Goal: Task Accomplishment & Management: Manage account settings

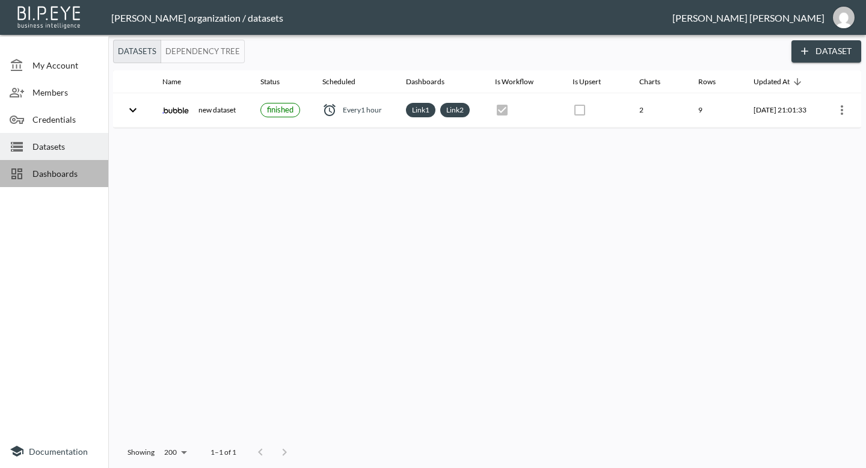
click at [61, 172] on span "Dashboards" at bounding box center [65, 173] width 66 height 13
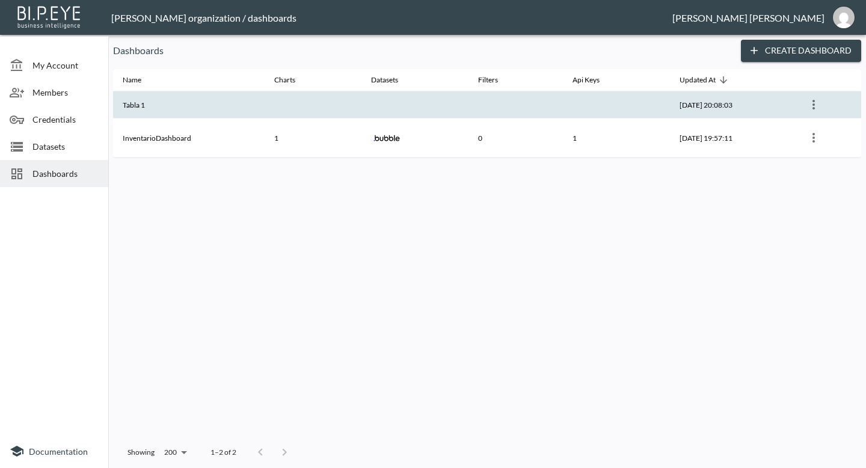
click at [177, 105] on th "Tabla 1" at bounding box center [188, 104] width 151 height 27
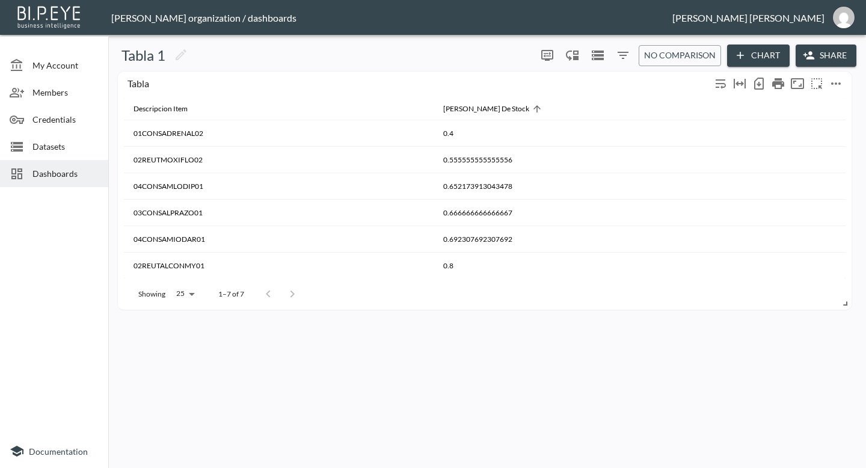
click at [602, 93] on div "Tabla" at bounding box center [484, 85] width 721 height 26
click at [833, 82] on icon "more" at bounding box center [835, 83] width 14 height 14
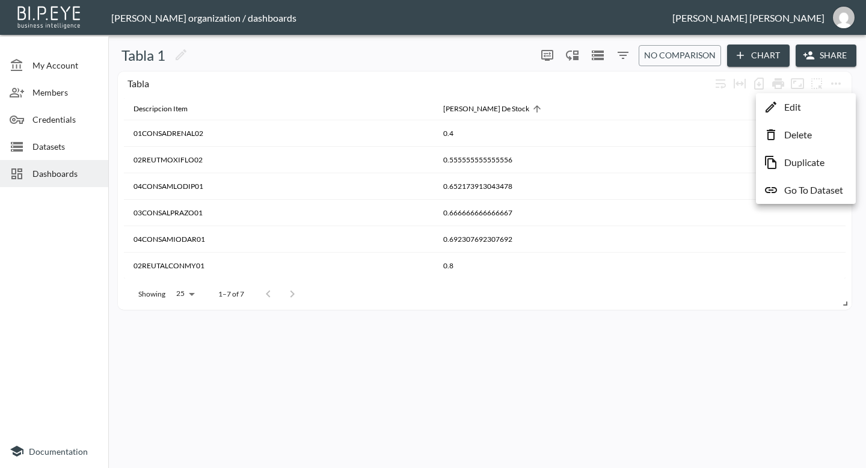
click at [807, 113] on li "Edit" at bounding box center [806, 107] width 94 height 22
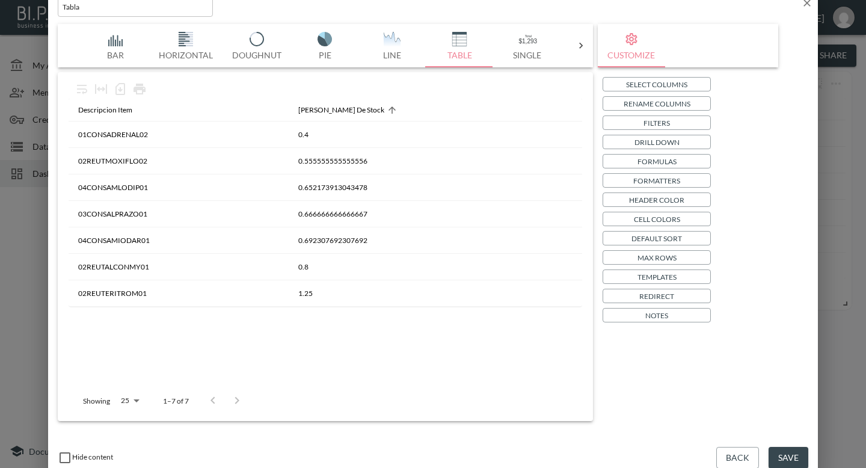
click at [650, 117] on p "Filters" at bounding box center [656, 123] width 26 height 13
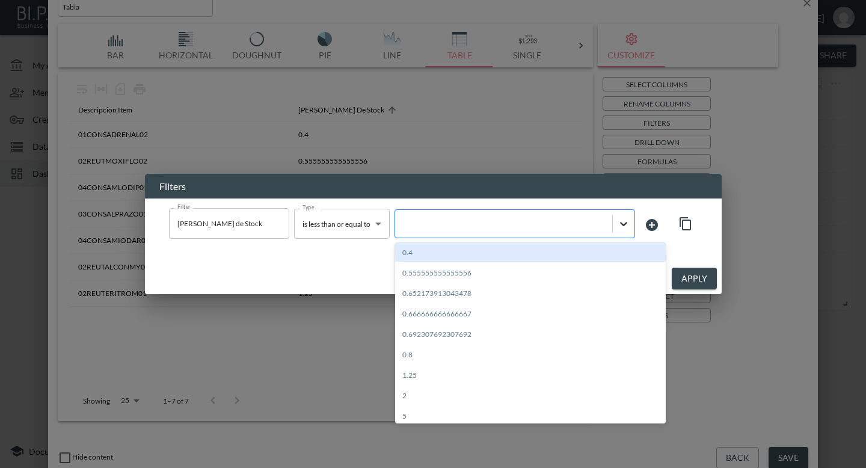
click at [622, 223] on icon at bounding box center [623, 224] width 7 height 4
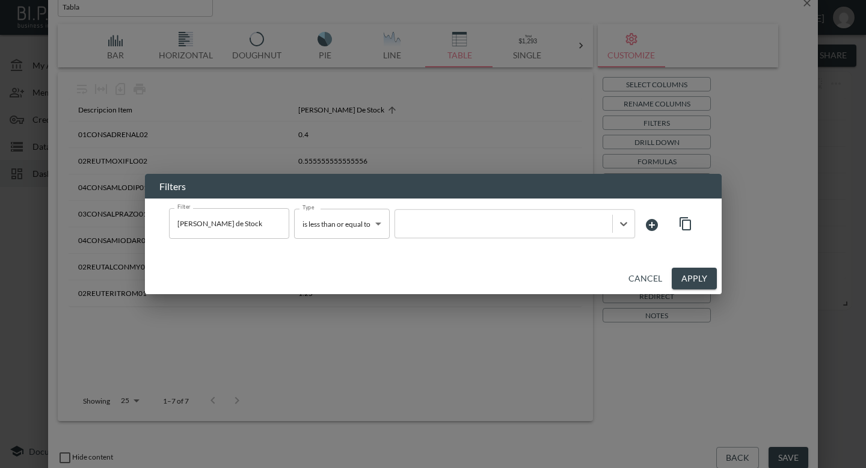
click at [651, 224] on icon at bounding box center [651, 225] width 14 height 14
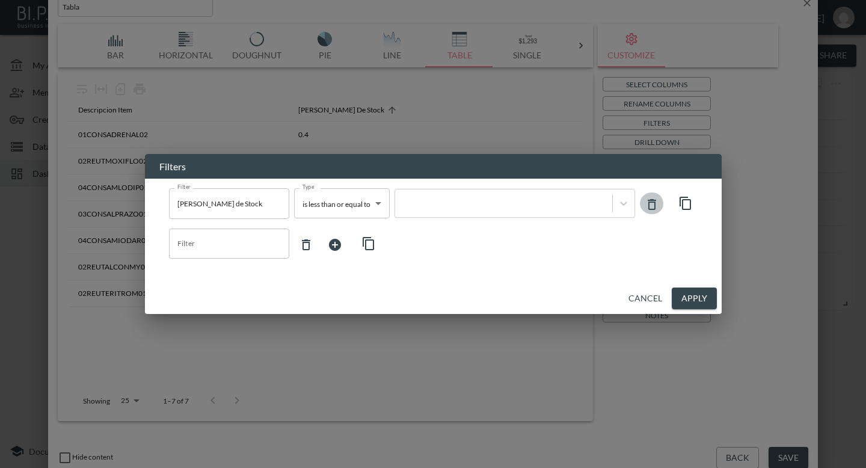
click at [652, 206] on icon at bounding box center [651, 204] width 14 height 14
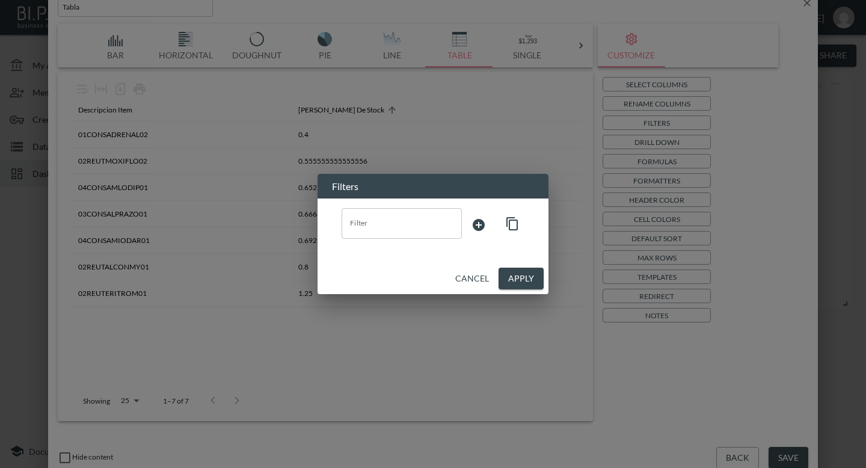
click at [513, 284] on button "Apply" at bounding box center [520, 279] width 45 height 22
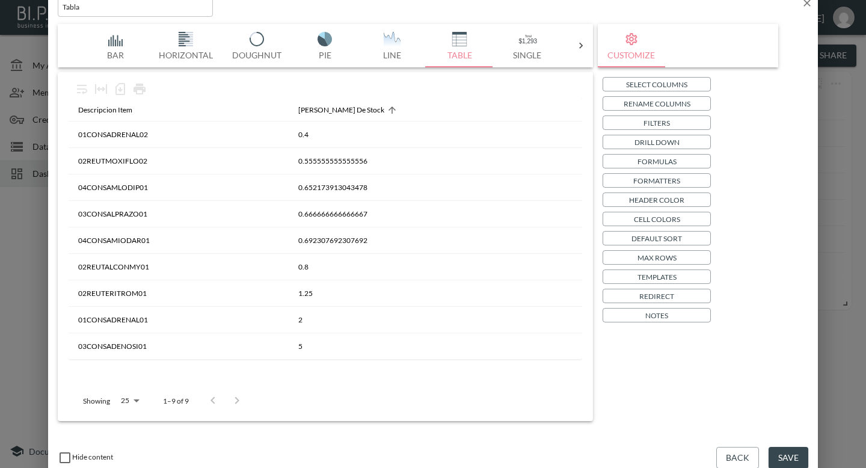
click at [646, 87] on p "Select Columns" at bounding box center [656, 84] width 61 height 13
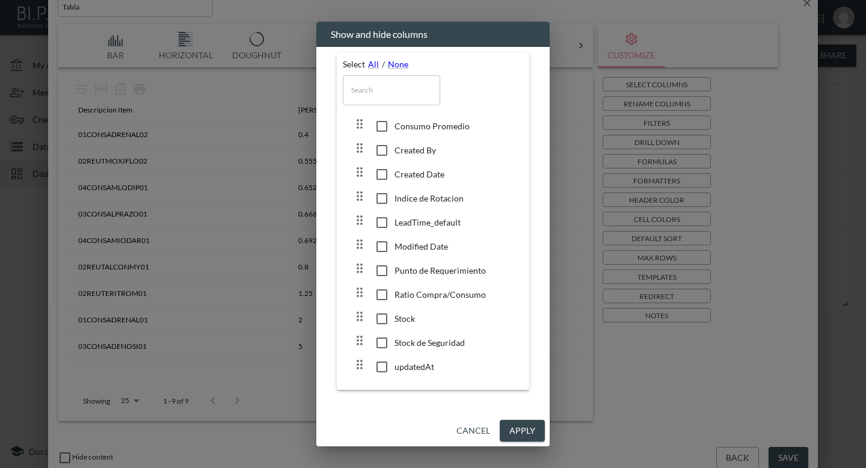
scroll to position [78, 0]
click at [531, 430] on button "Apply" at bounding box center [522, 431] width 45 height 22
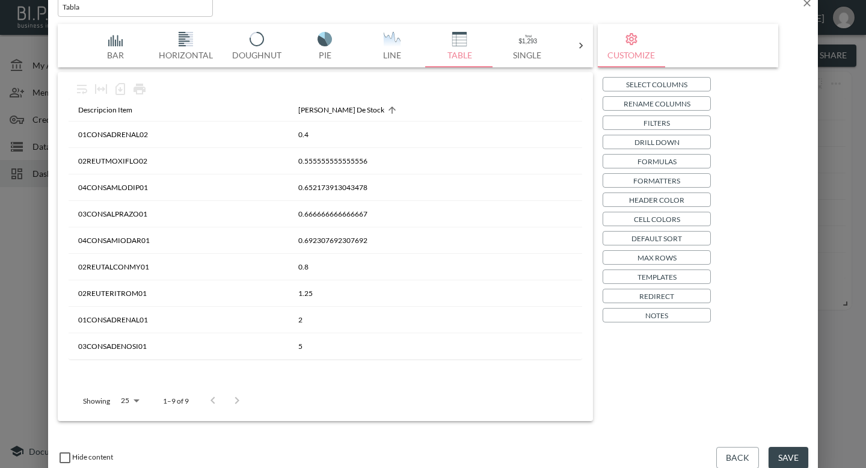
click at [640, 84] on p "Select Columns" at bounding box center [656, 84] width 61 height 13
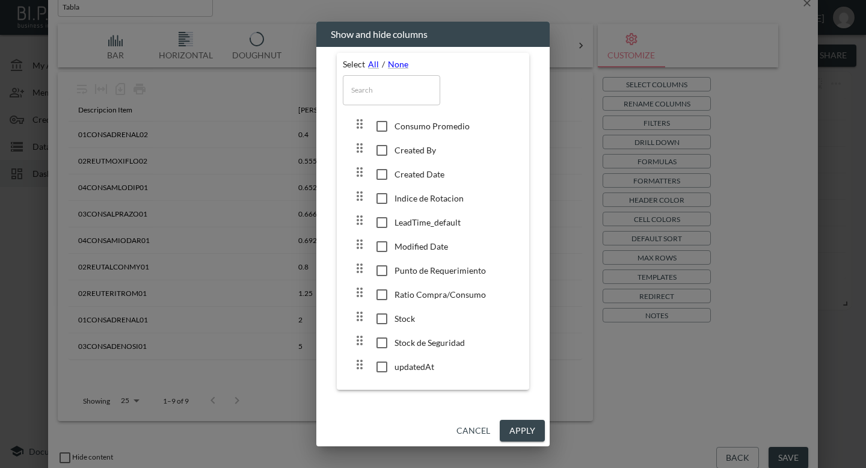
click at [379, 371] on input "checkbox" at bounding box center [381, 367] width 25 height 12
checkbox input "true"
click at [512, 426] on button "Apply" at bounding box center [522, 431] width 45 height 22
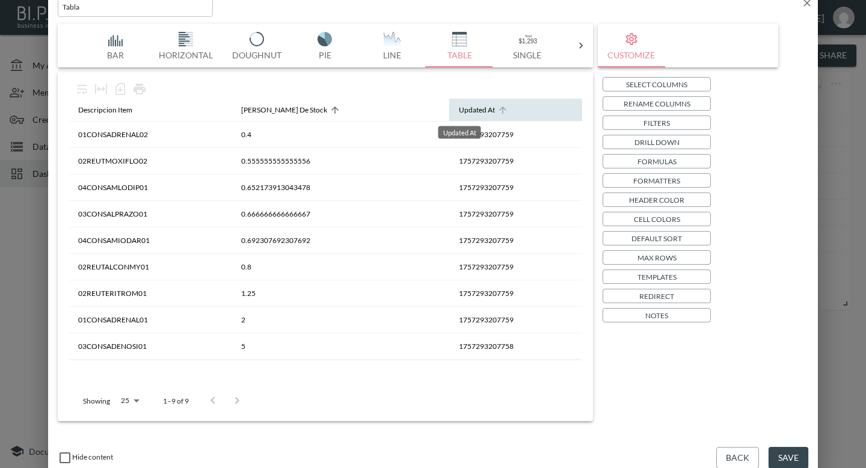
click at [466, 109] on div "Updated At" at bounding box center [477, 110] width 36 height 14
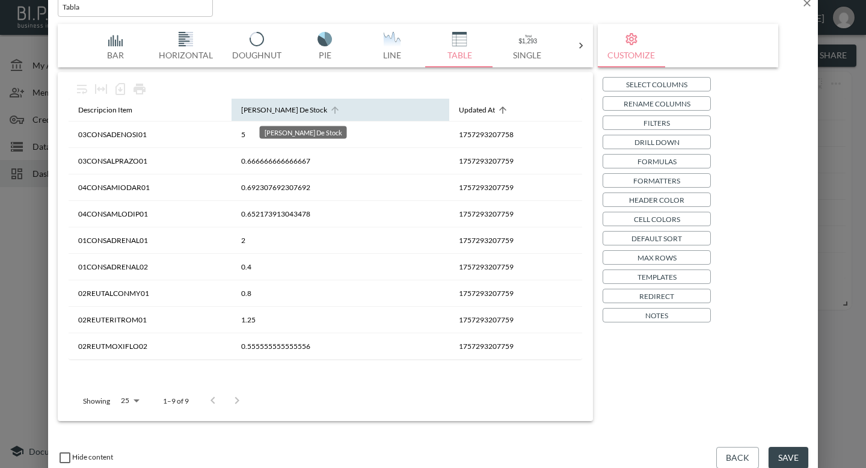
click at [297, 110] on div "[PERSON_NAME] De Stock" at bounding box center [284, 110] width 86 height 14
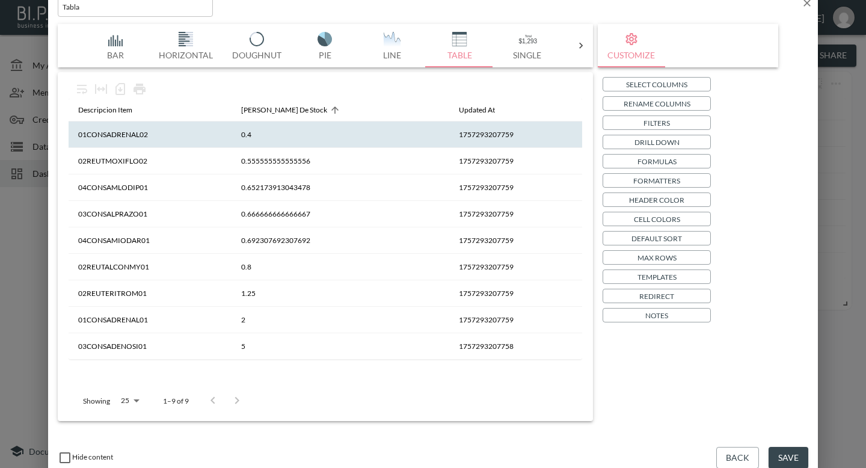
click at [449, 135] on th "1757293207759" at bounding box center [515, 134] width 133 height 26
click at [644, 179] on p "Formatters" at bounding box center [656, 180] width 47 height 13
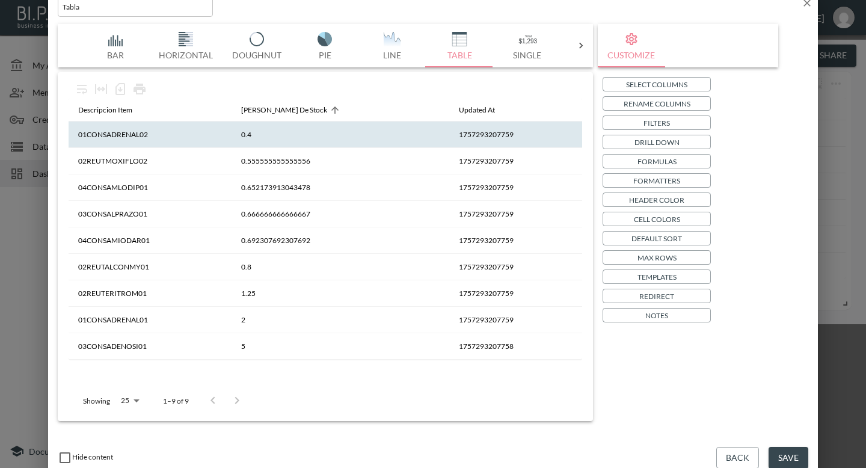
click at [399, 404] on div "Column Column" at bounding box center [421, 419] width 90 height 30
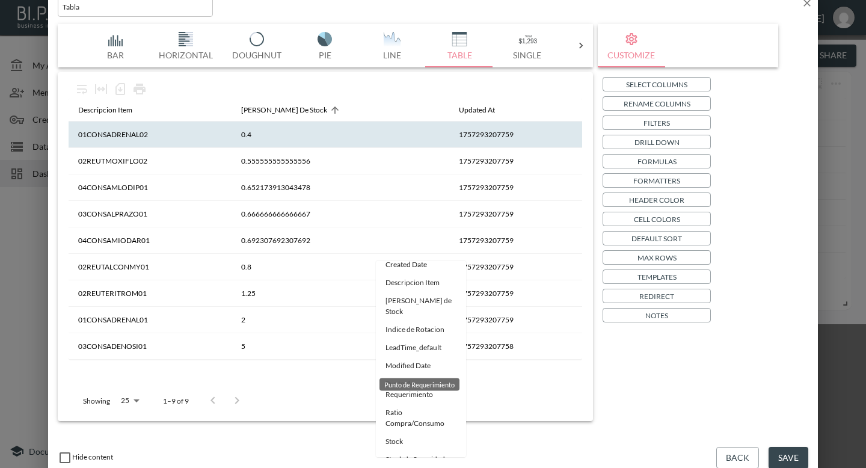
scroll to position [87, 0]
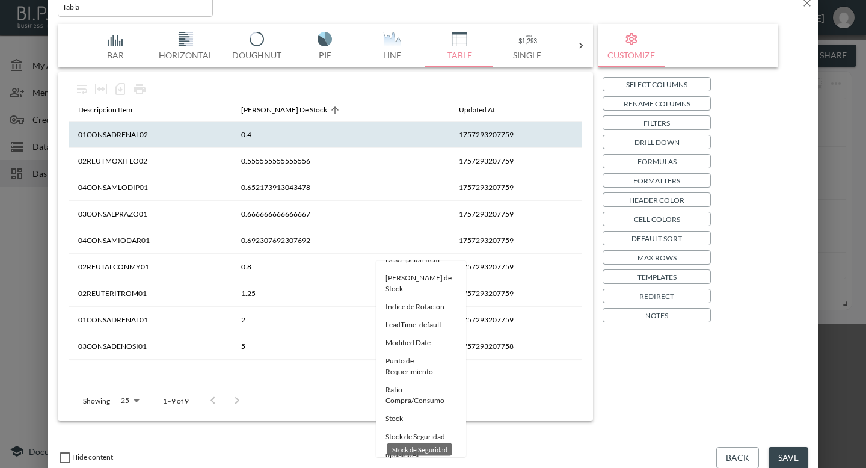
click at [417, 436] on div "Stock de Seguridad" at bounding box center [419, 446] width 67 height 22
click at [414, 447] on div "Stock de Seguridad" at bounding box center [419, 449] width 65 height 13
click at [430, 448] on li "updatedAt" at bounding box center [421, 454] width 90 height 18
type input "updatedAt"
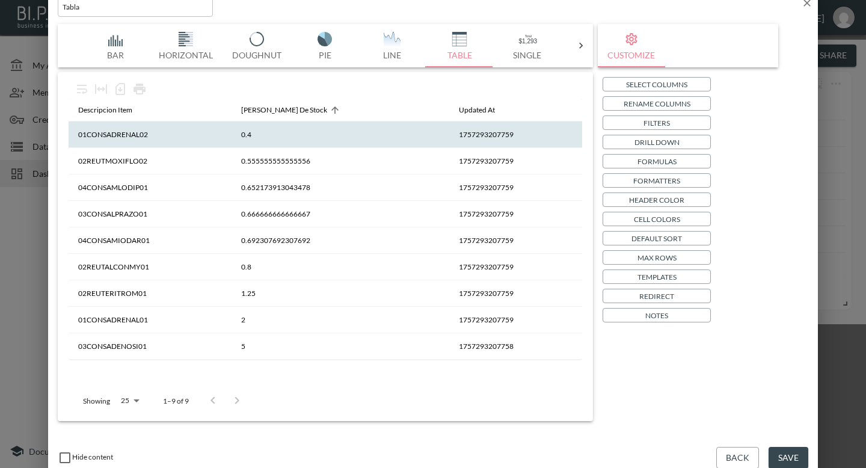
click at [484, 236] on body "BI.P.EYE, Interactive Analytics Dashboards - app [PERSON_NAME] organization / d…" at bounding box center [433, 234] width 866 height 468
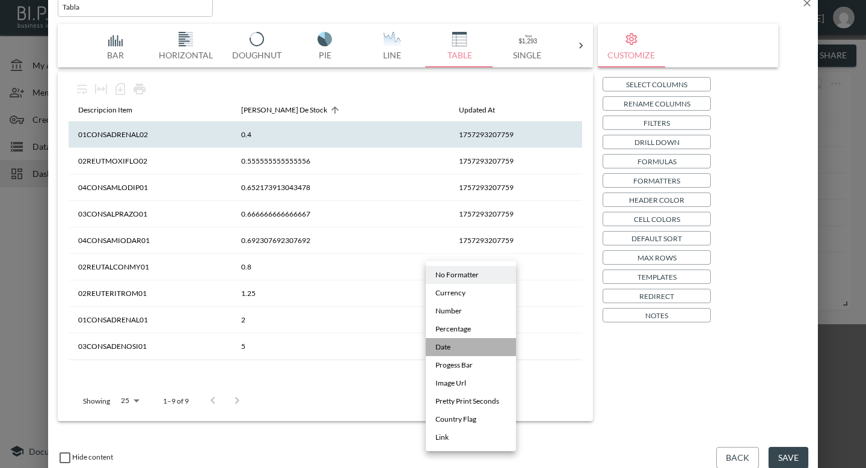
click at [461, 346] on li "Date" at bounding box center [471, 347] width 90 height 18
type input "Date"
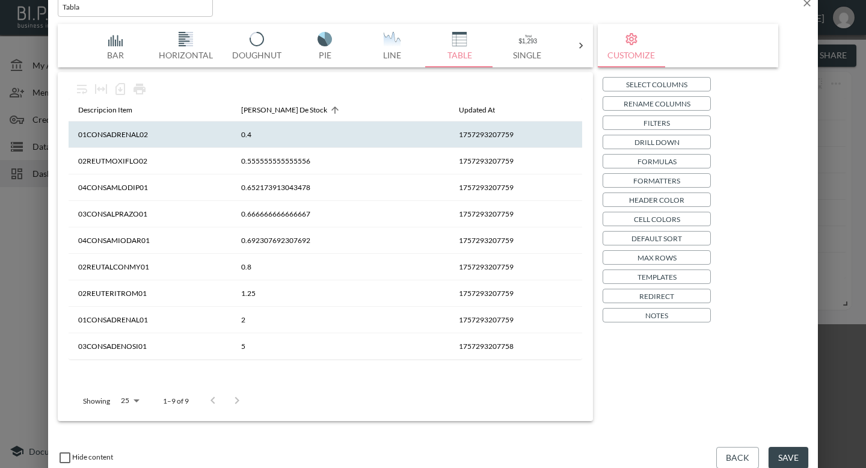
click at [608, 462] on button "Apply" at bounding box center [585, 473] width 45 height 22
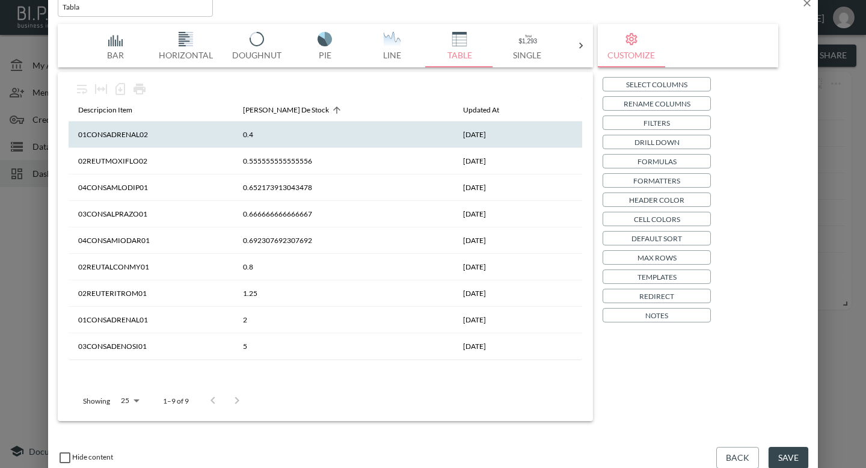
click at [789, 457] on button "Save" at bounding box center [788, 458] width 40 height 22
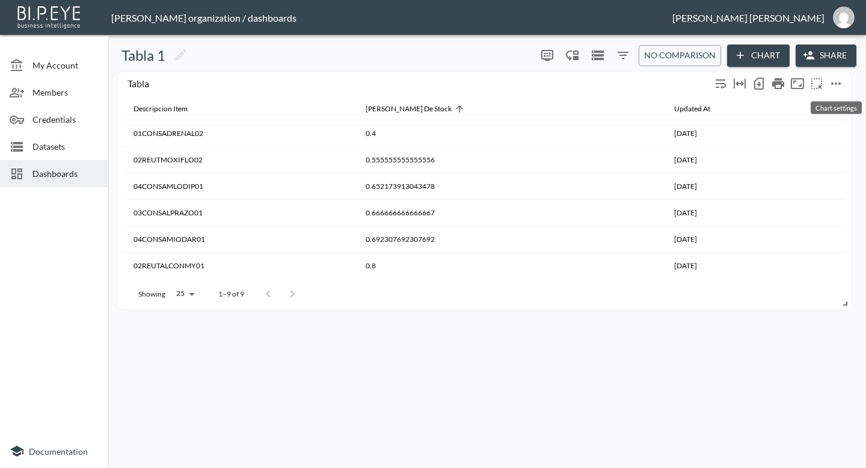
click at [832, 82] on icon "more" at bounding box center [835, 83] width 14 height 14
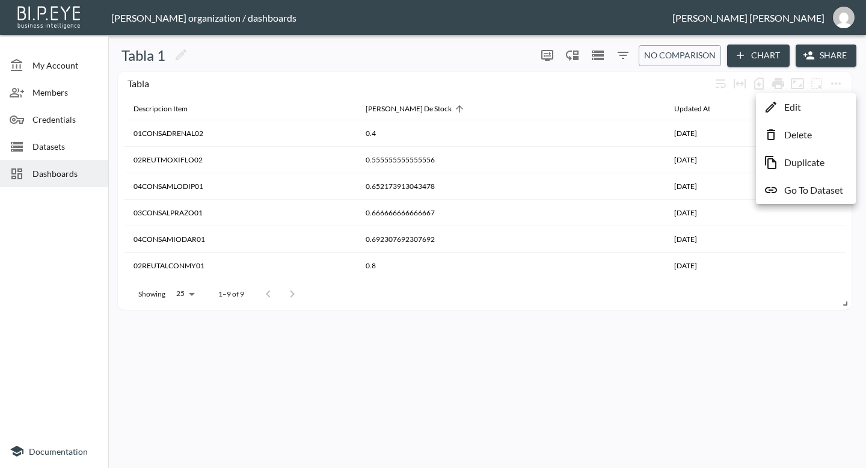
click at [799, 114] on li "Edit" at bounding box center [806, 107] width 94 height 22
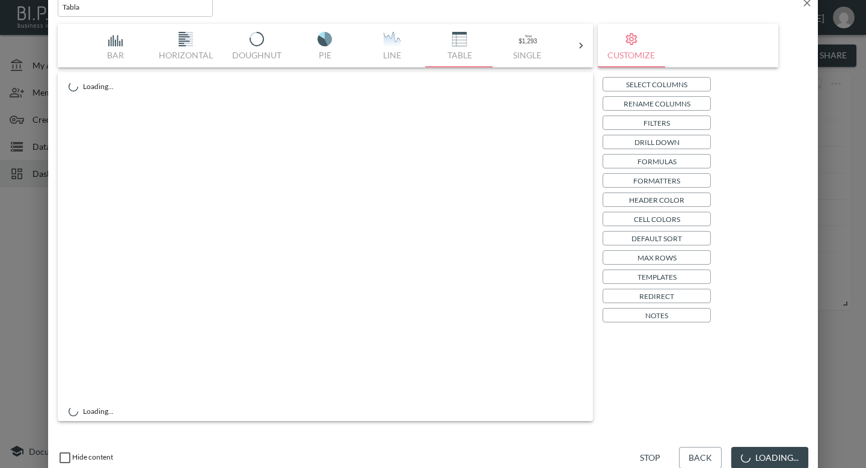
click at [652, 87] on p "Select Columns" at bounding box center [656, 84] width 61 height 13
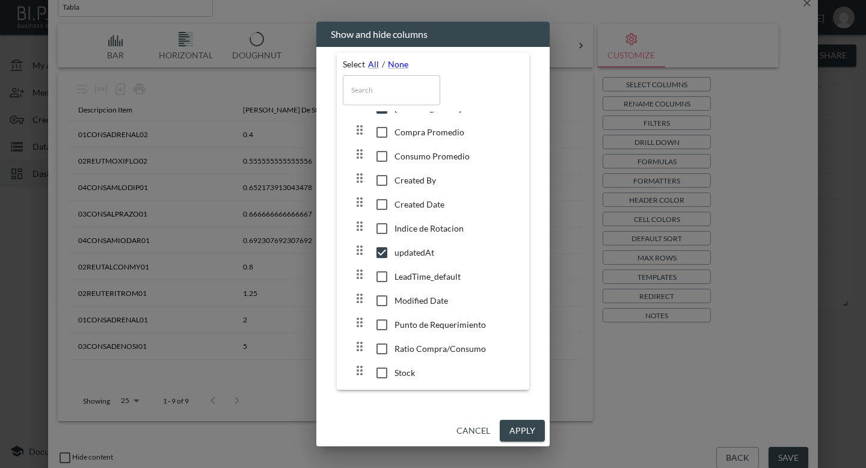
scroll to position [78, 0]
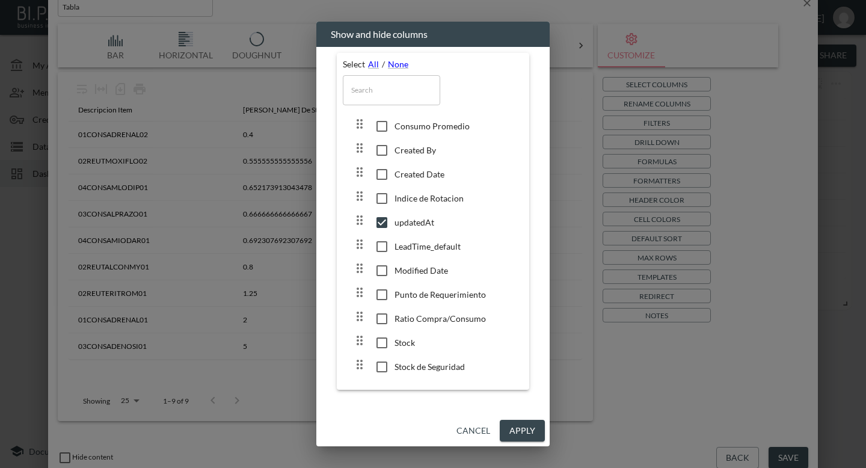
click at [376, 343] on input "checkbox" at bounding box center [381, 343] width 25 height 12
checkbox input "true"
click at [506, 426] on button "Apply" at bounding box center [522, 431] width 45 height 22
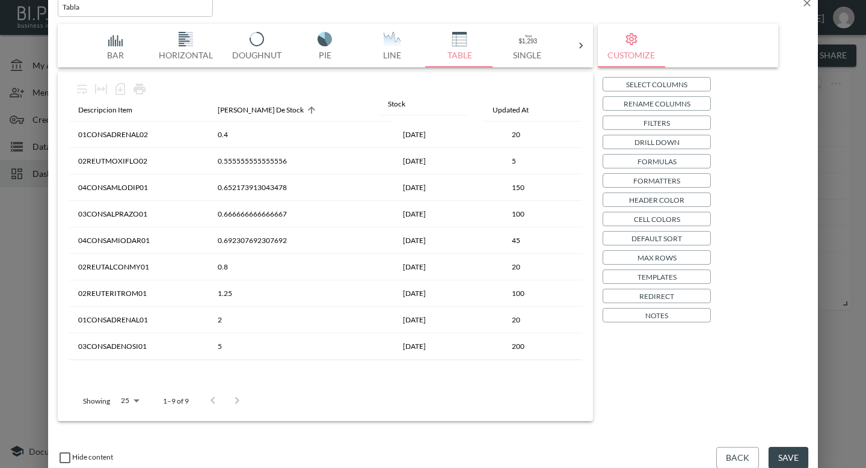
drag, startPoint x: 511, startPoint y: 110, endPoint x: 393, endPoint y: 104, distance: 118.6
click at [393, 104] on table "Descripcion Item [PERSON_NAME] De Stock Updated At Stock 01CONSADRENAL02 0.4 [D…" at bounding box center [325, 229] width 513 height 261
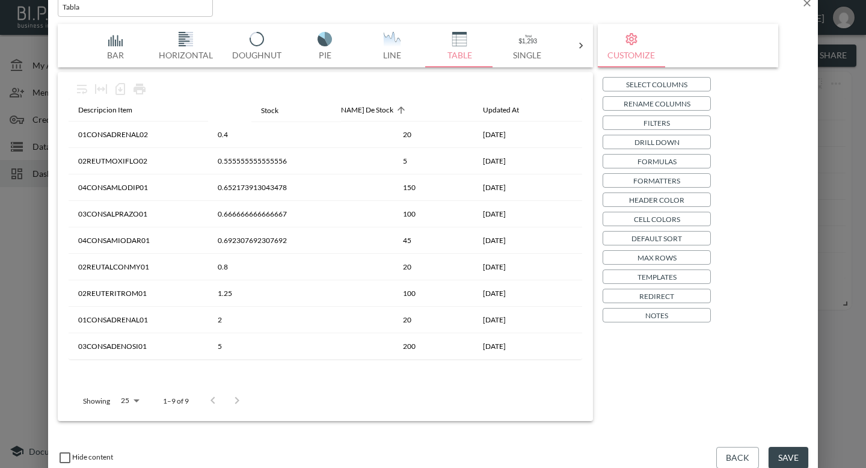
drag, startPoint x: 388, startPoint y: 105, endPoint x: 252, endPoint y: 106, distance: 135.3
click at [252, 106] on table "Descripcion Item [PERSON_NAME] De Stock Stock Updated At 01CONSADRENAL02 0.4 20…" at bounding box center [325, 229] width 513 height 261
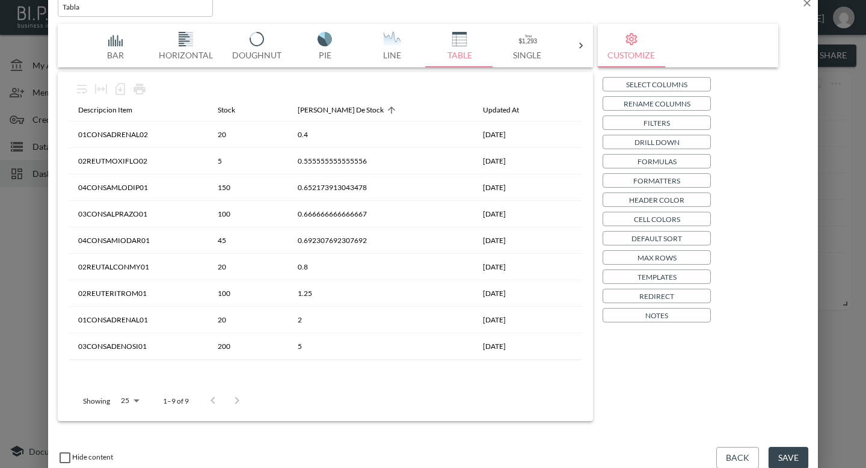
click at [791, 456] on button "Save" at bounding box center [788, 458] width 40 height 22
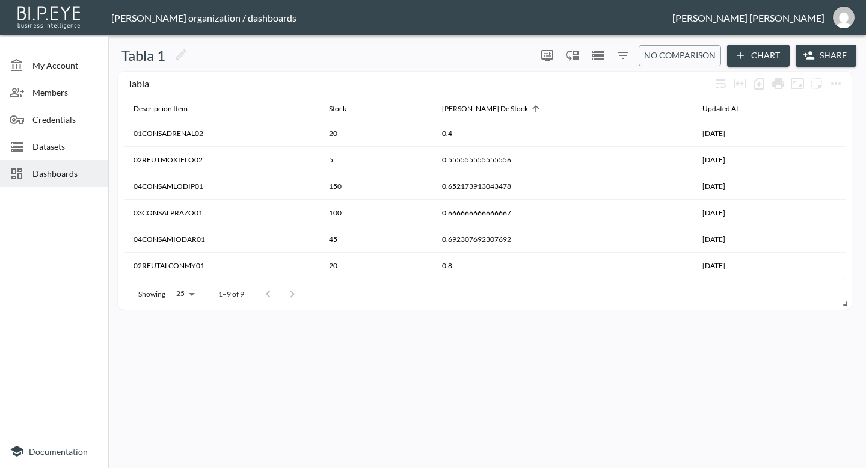
click at [812, 55] on icon "button" at bounding box center [809, 55] width 12 height 12
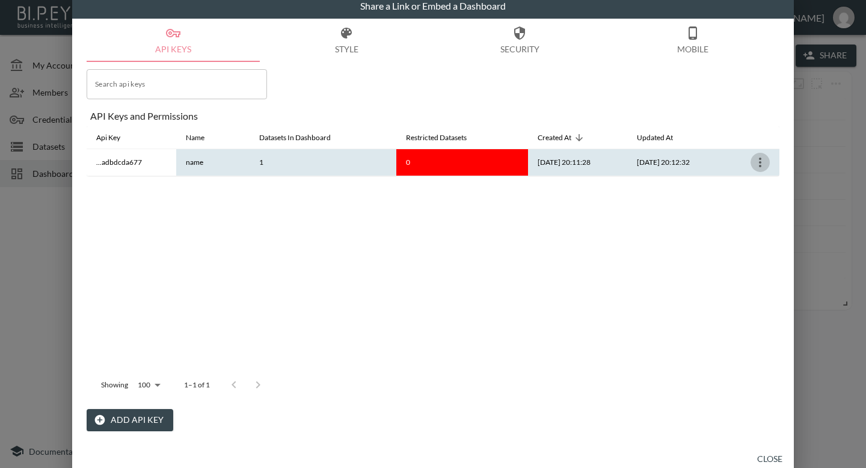
click at [765, 162] on icon "more" at bounding box center [760, 162] width 14 height 14
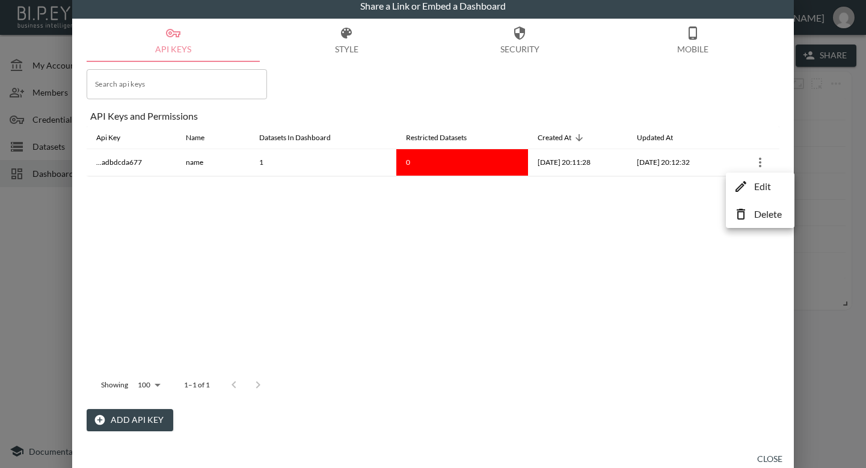
click at [748, 212] on li "Delete" at bounding box center [760, 214] width 63 height 22
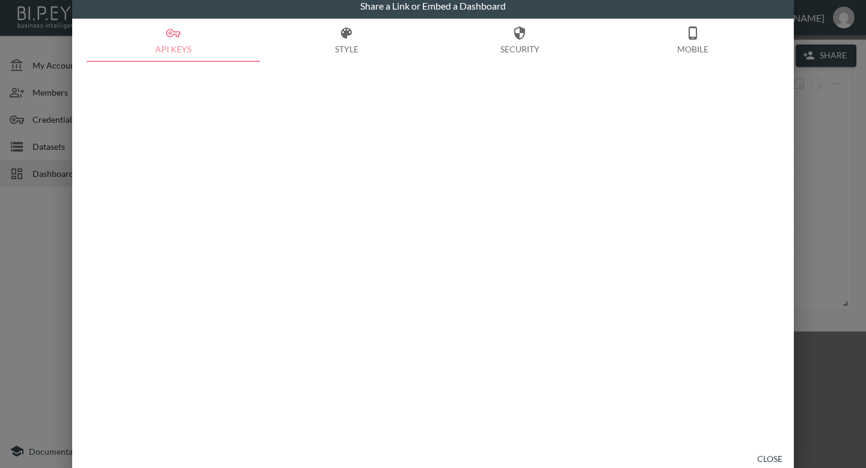
click at [489, 422] on button "Delete" at bounding box center [495, 433] width 49 height 22
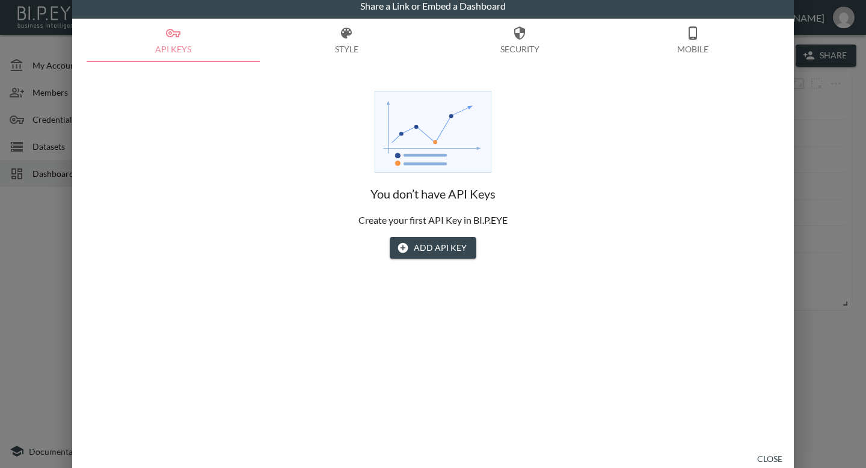
click at [438, 246] on button "Add API Key" at bounding box center [433, 248] width 87 height 22
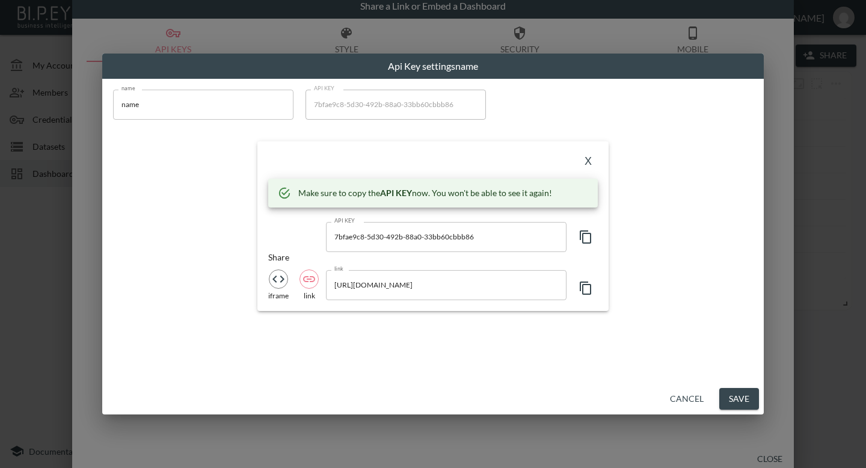
click at [275, 277] on icon "iframe" at bounding box center [278, 278] width 12 height 7
type input "<iframe src="[URL][DOMAIN_NAME]" frameborder="" style="border:0" allowfullscree…"
click at [587, 287] on icon "button" at bounding box center [585, 288] width 14 height 14
click at [736, 394] on button "Save" at bounding box center [739, 399] width 40 height 22
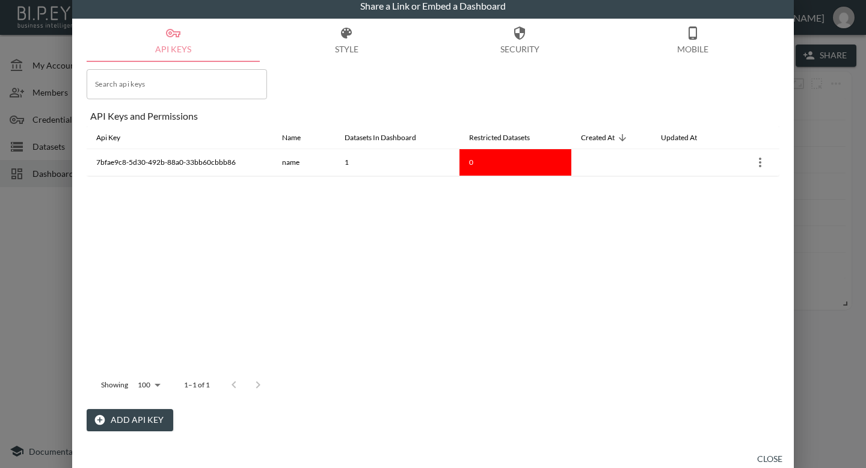
click at [830, 115] on div "Share a Link or Embed a Dashboard API Keys Style Security Mobile Search api key…" at bounding box center [433, 234] width 866 height 468
click at [764, 454] on button "Close" at bounding box center [769, 459] width 38 height 22
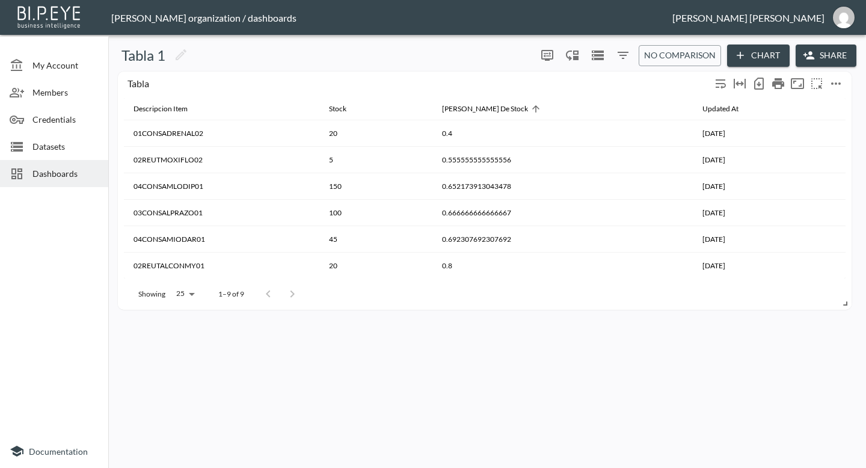
click at [135, 87] on div "Tabla" at bounding box center [418, 83] width 583 height 11
click at [146, 82] on div "Tabla" at bounding box center [418, 83] width 583 height 11
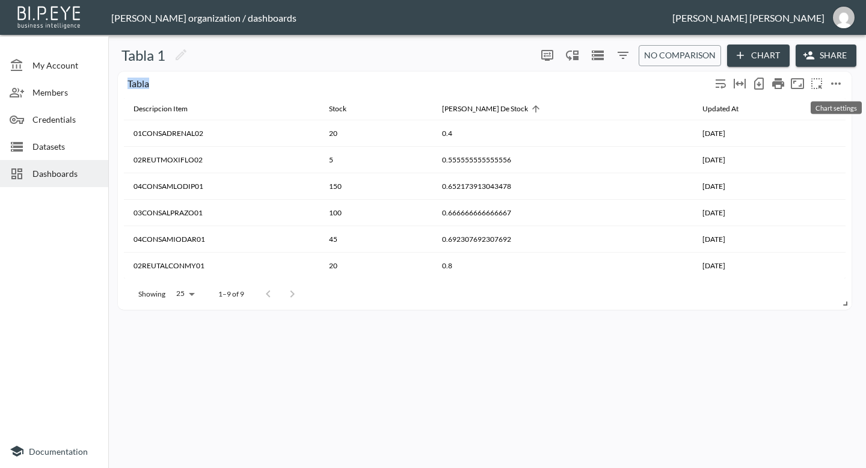
click at [838, 82] on icon "more" at bounding box center [836, 83] width 10 height 2
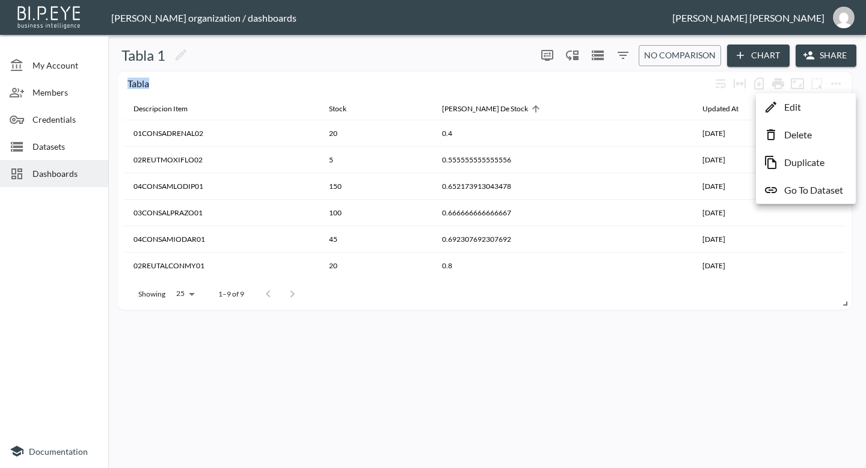
click at [813, 103] on li "Edit" at bounding box center [806, 107] width 94 height 22
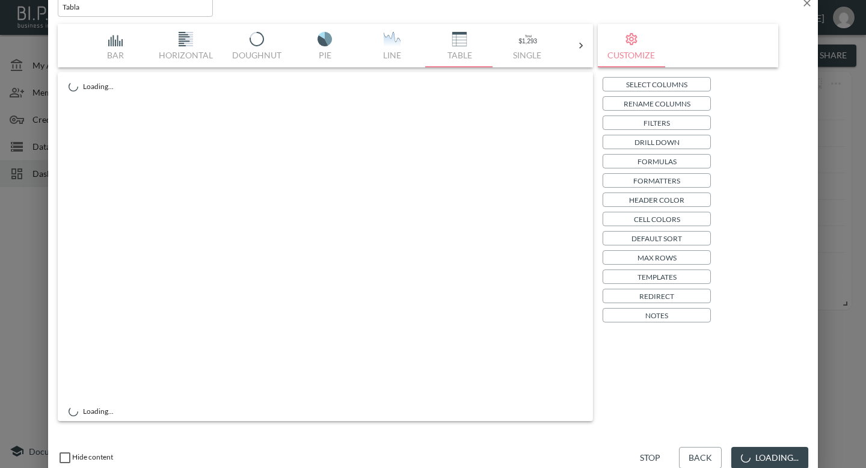
click at [136, 9] on input "Tabla" at bounding box center [135, 7] width 155 height 20
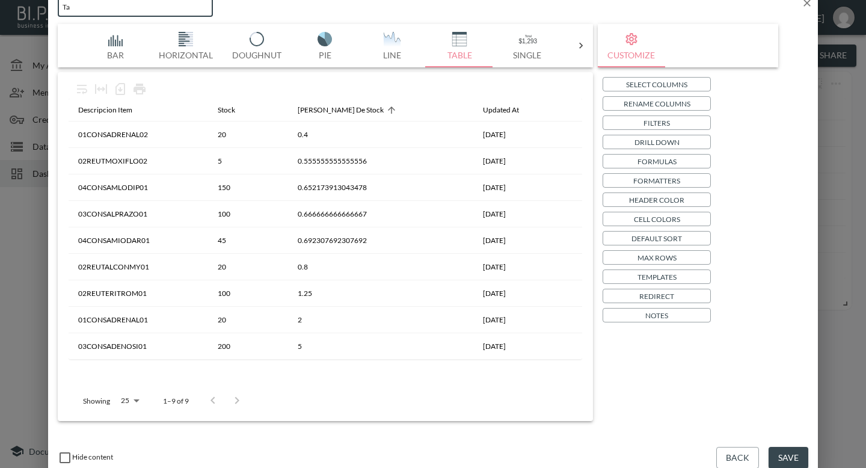
type input "T"
type input "[PERSON_NAME] de Stock"
click at [795, 453] on button "Save" at bounding box center [788, 458] width 40 height 22
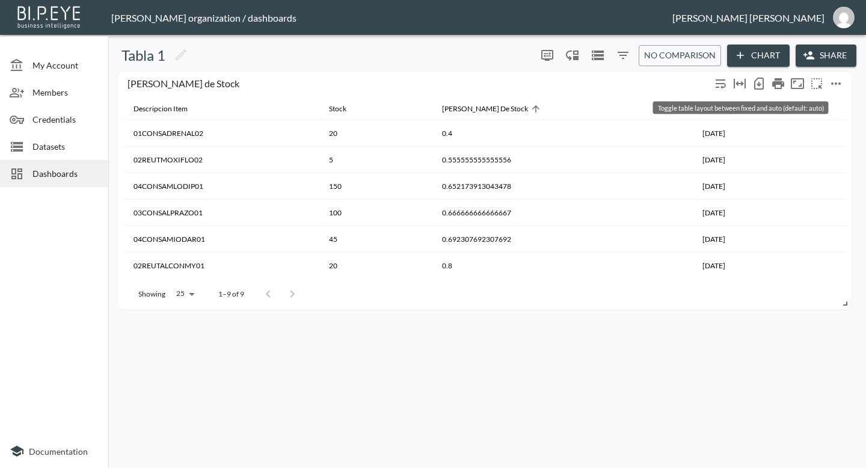
click at [741, 87] on icon "Toggle table layout between fixed and auto (default: auto)" at bounding box center [739, 83] width 14 height 14
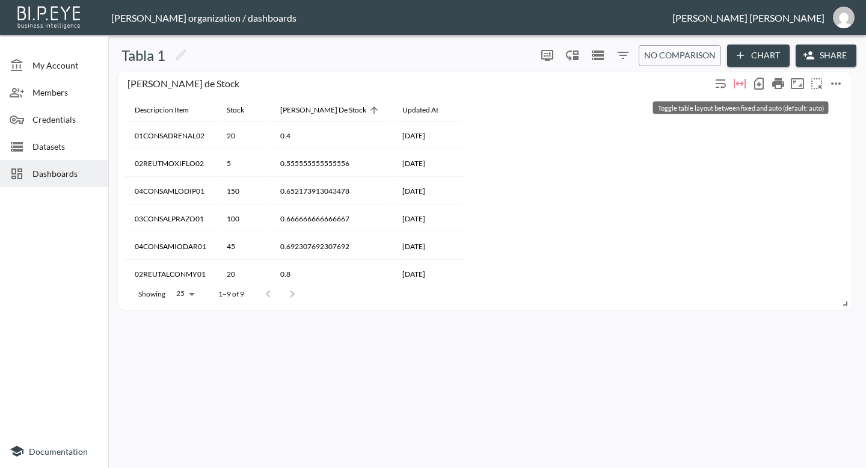
click at [741, 87] on icon "Toggle table layout between fixed and auto (default: auto)" at bounding box center [739, 83] width 14 height 14
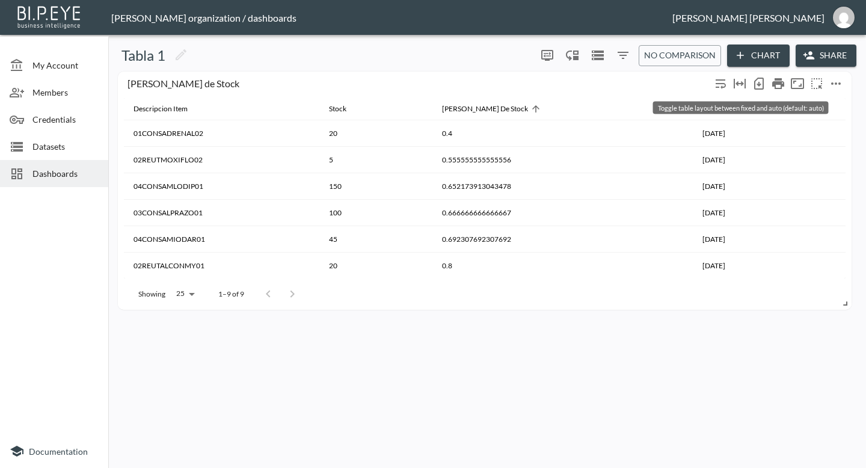
click at [741, 87] on icon "Toggle table layout between fixed and auto (default: auto)" at bounding box center [739, 83] width 14 height 14
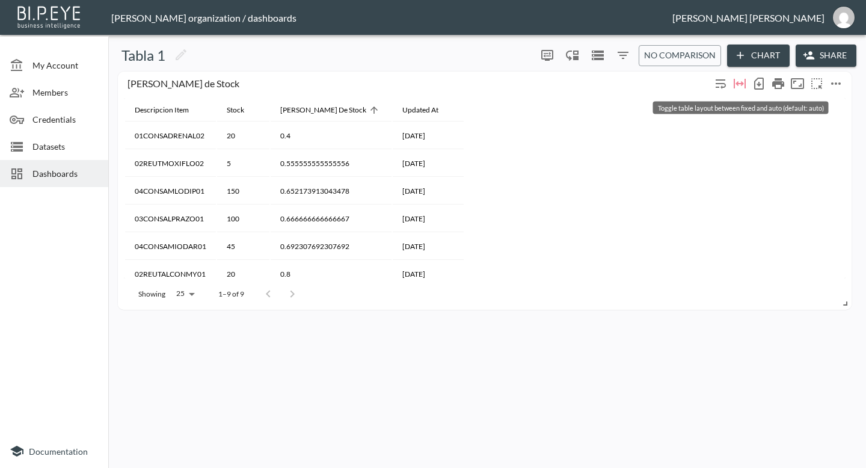
click at [741, 87] on icon "Toggle table layout between fixed and auto (default: auto)" at bounding box center [739, 83] width 14 height 14
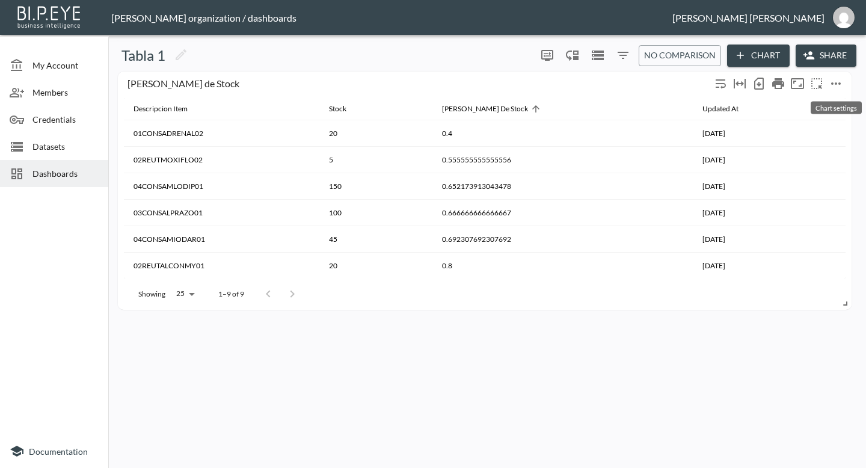
click at [834, 85] on icon "more" at bounding box center [835, 83] width 14 height 14
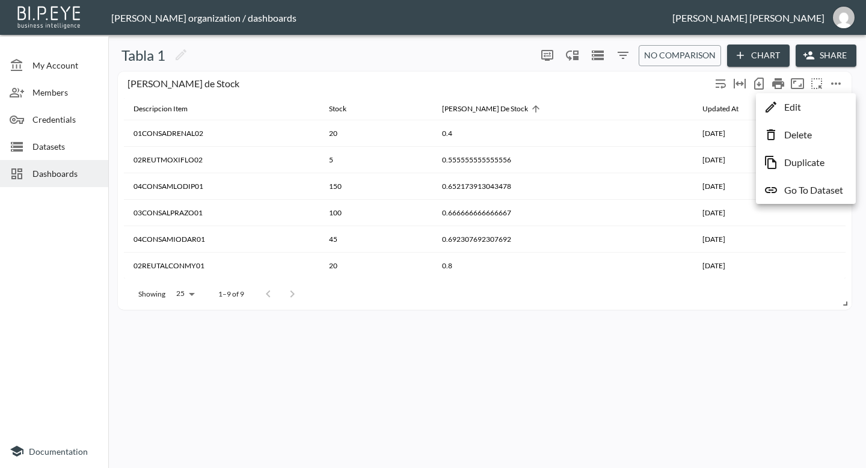
click at [834, 85] on div at bounding box center [433, 234] width 866 height 468
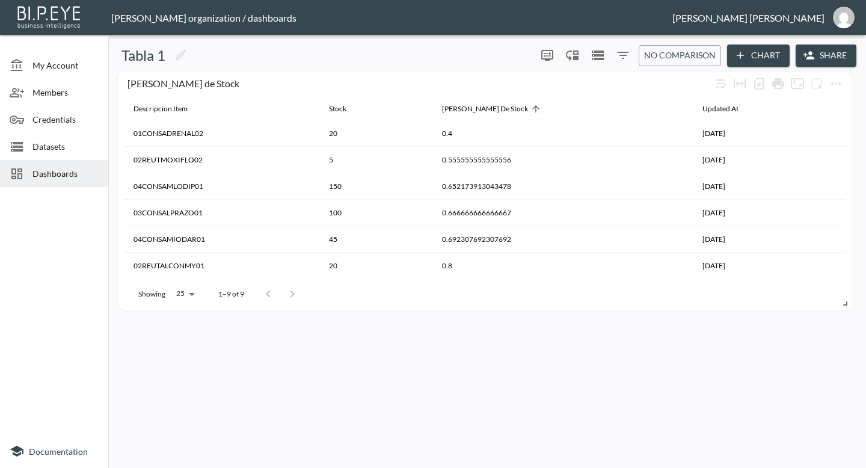
click at [57, 144] on span "Datasets" at bounding box center [65, 146] width 66 height 13
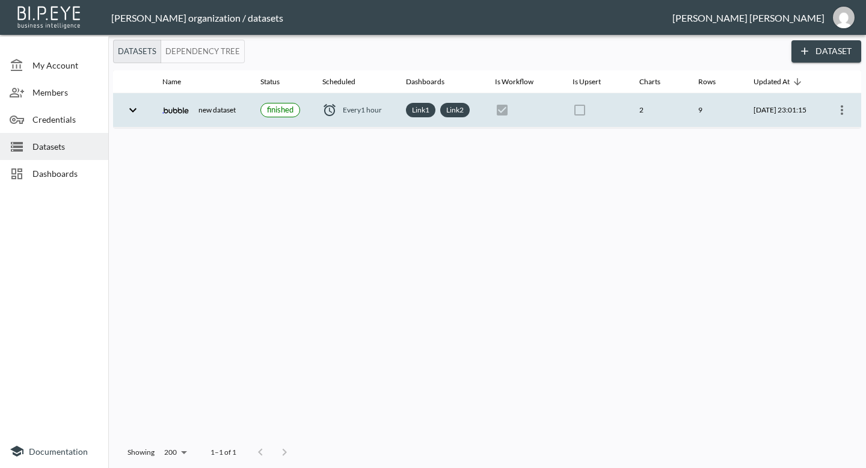
click at [132, 111] on icon "expand row" at bounding box center [132, 110] width 7 height 4
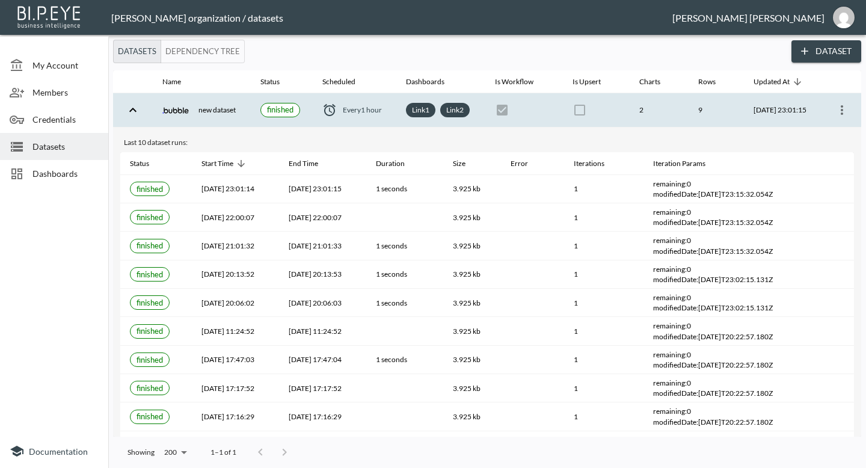
click at [59, 179] on span "Dashboards" at bounding box center [65, 173] width 66 height 13
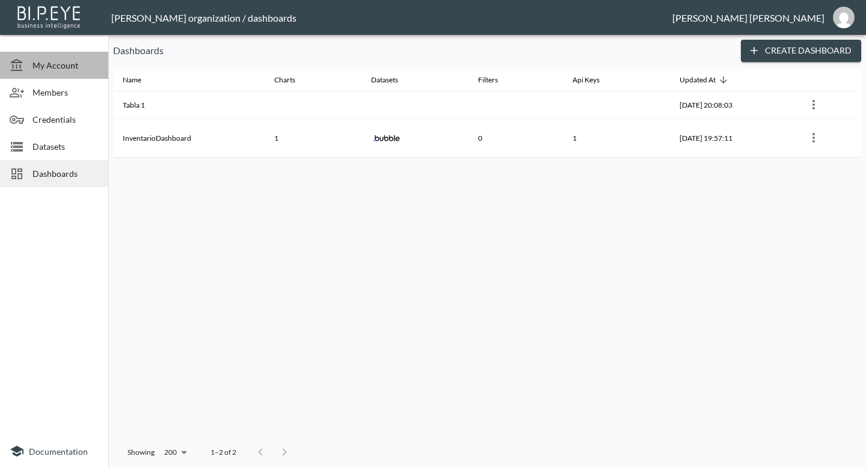
click at [70, 69] on span "My Account" at bounding box center [65, 65] width 66 height 13
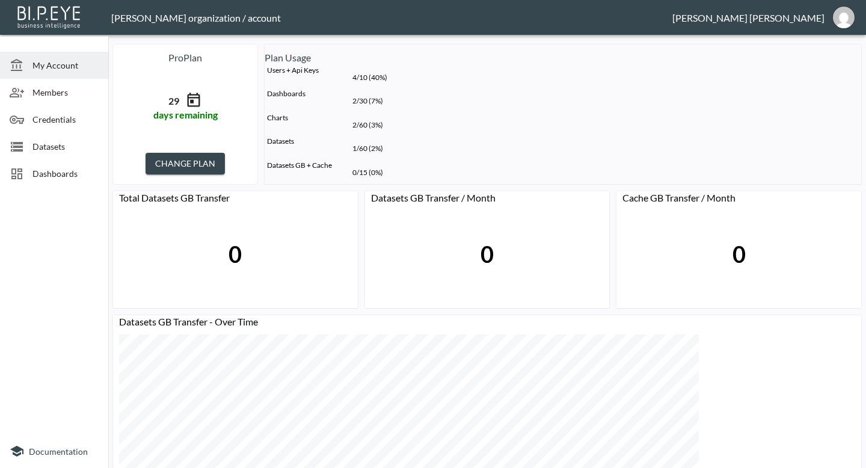
click at [225, 153] on button "CHANGE PLAN" at bounding box center [184, 164] width 79 height 22
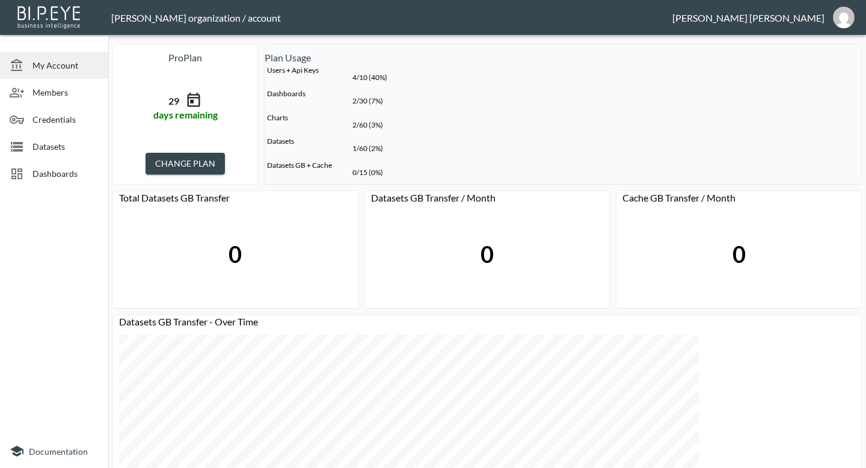
click at [54, 171] on span "Dashboards" at bounding box center [65, 173] width 66 height 13
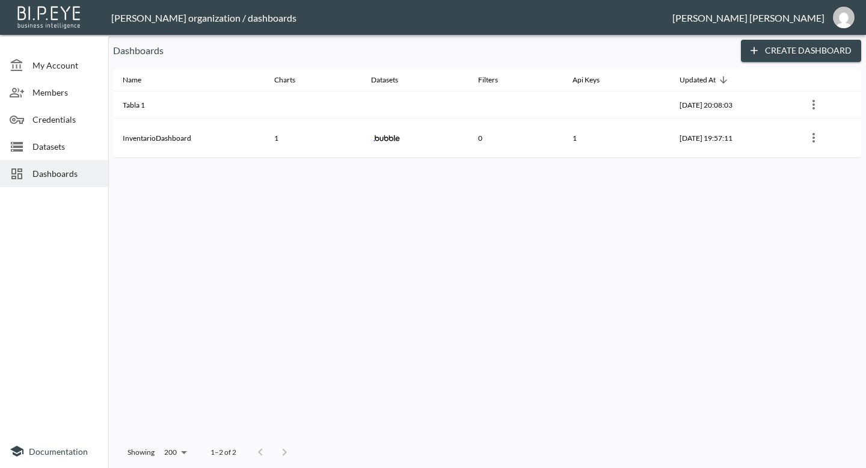
click at [57, 154] on div "Datasets" at bounding box center [54, 146] width 108 height 27
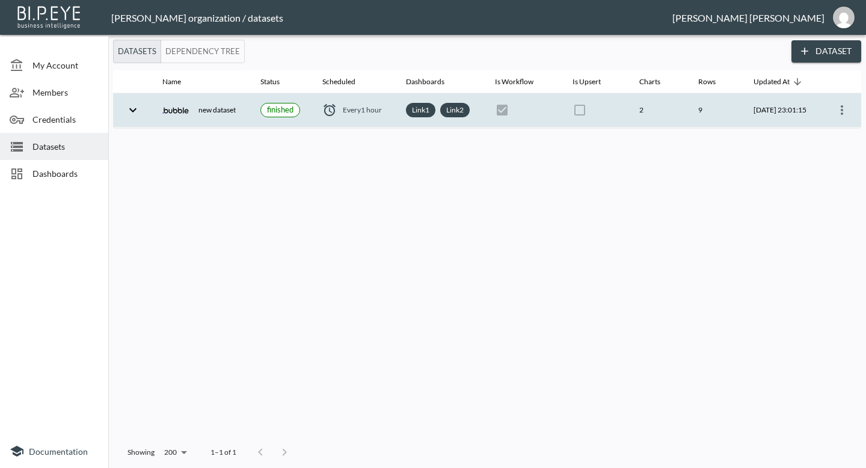
click at [131, 111] on icon "expand row" at bounding box center [133, 110] width 14 height 14
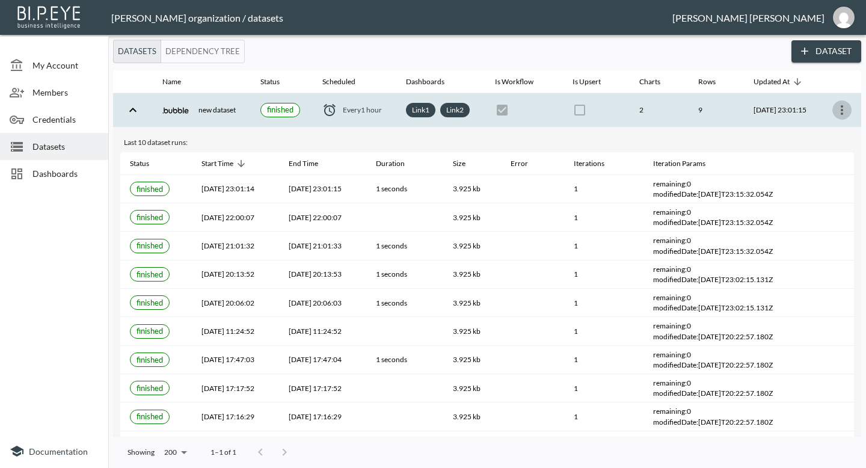
click at [840, 109] on icon "more" at bounding box center [841, 110] width 2 height 10
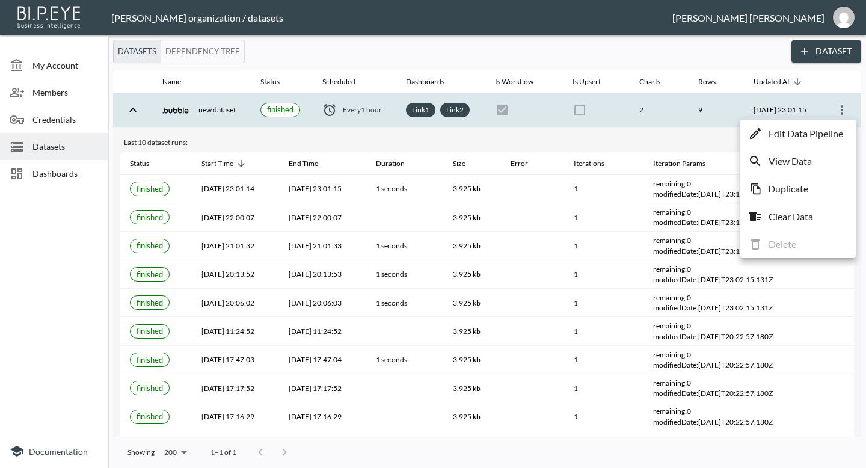
click at [794, 138] on p "Edit Data Pipeline" at bounding box center [805, 133] width 75 height 14
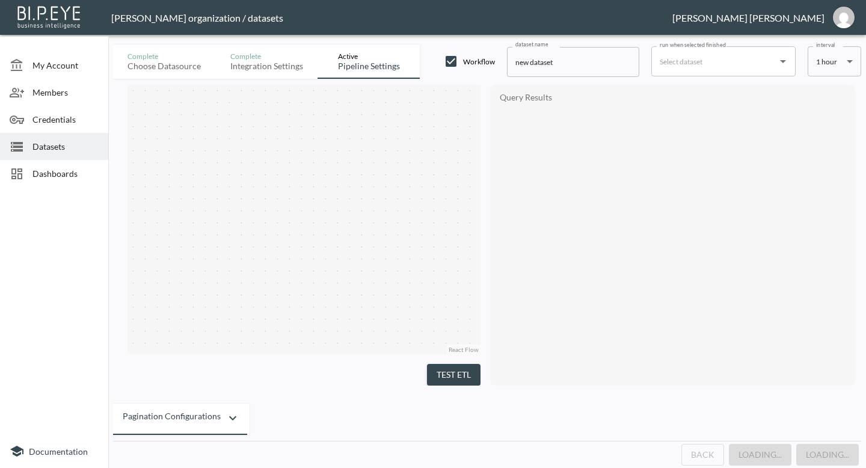
click at [843, 61] on body "BI.P.EYE, Interactive Analytics Dashboards - app [PERSON_NAME] organization / d…" at bounding box center [433, 234] width 866 height 468
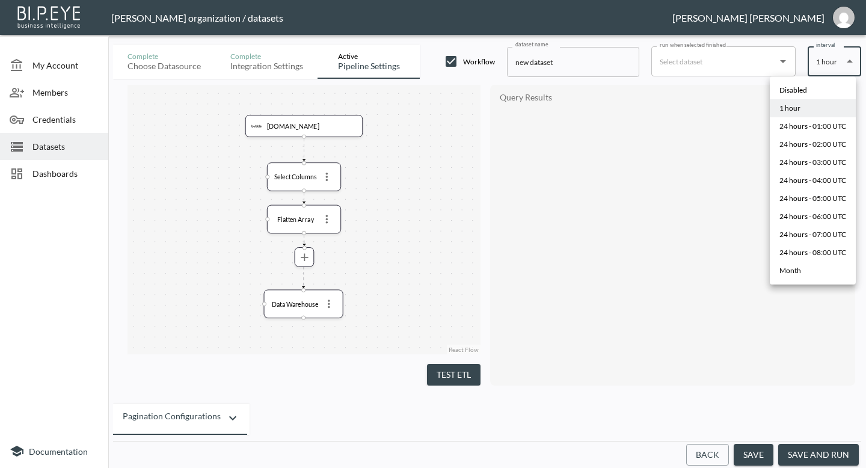
click at [815, 94] on li "Disabled" at bounding box center [812, 90] width 86 height 18
type input "Disabled"
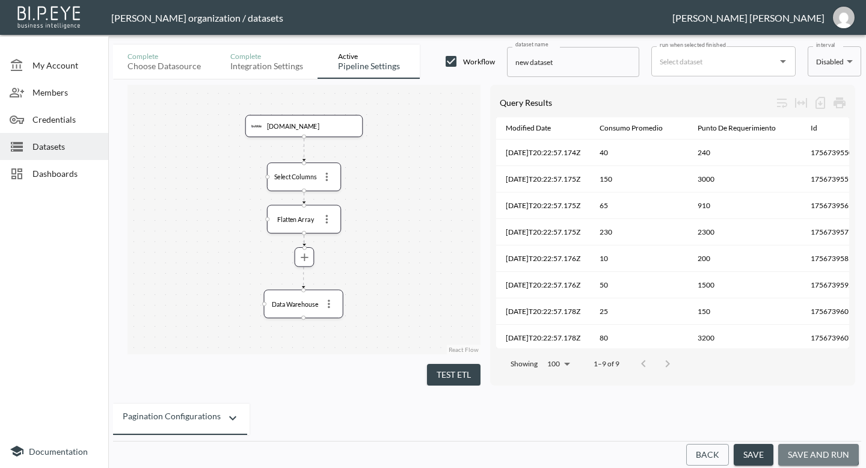
click at [810, 451] on button "save and run" at bounding box center [818, 455] width 81 height 22
